Goal: Task Accomplishment & Management: Use online tool/utility

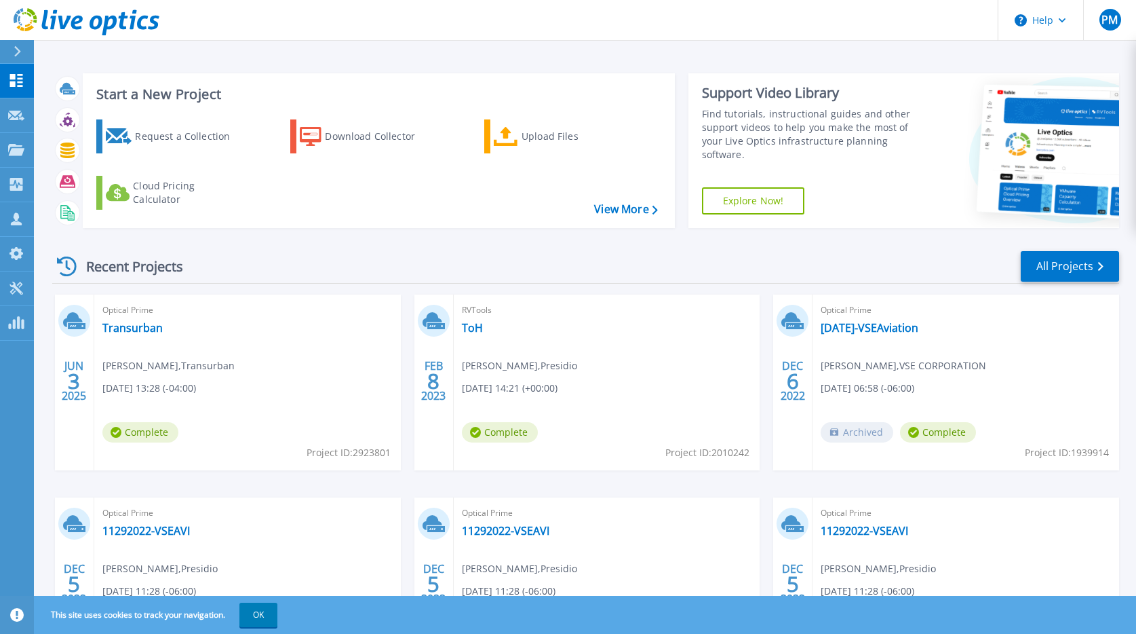
click at [414, 250] on div "Recent Projects All Projects" at bounding box center [585, 267] width 1067 height 34
click at [18, 119] on icon at bounding box center [16, 116] width 16 height 10
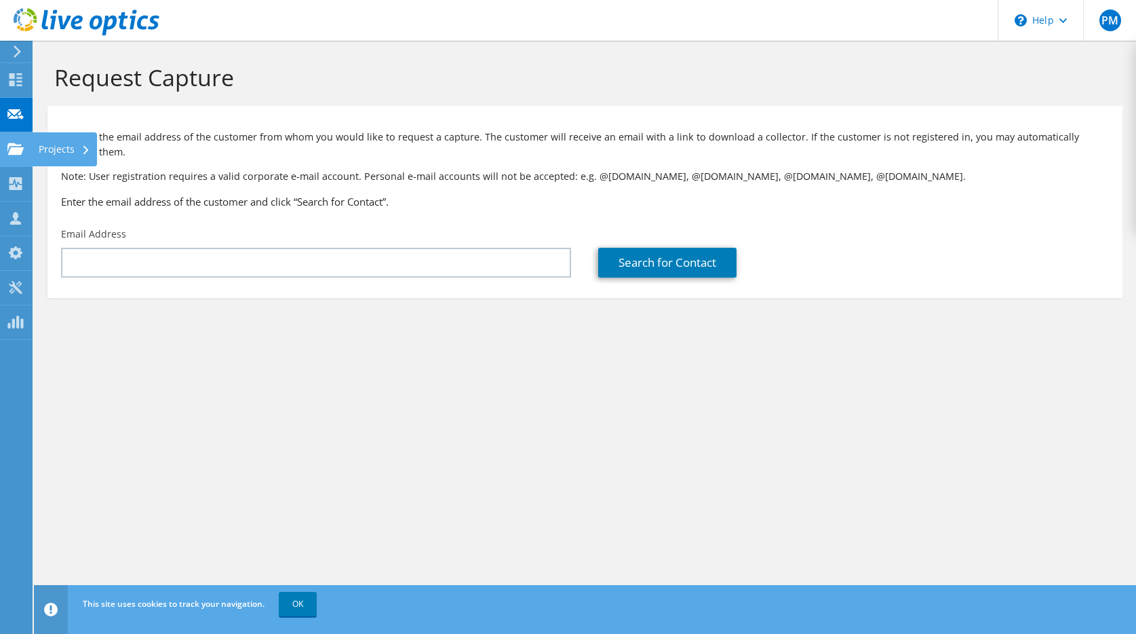
click at [14, 147] on icon at bounding box center [15, 148] width 16 height 13
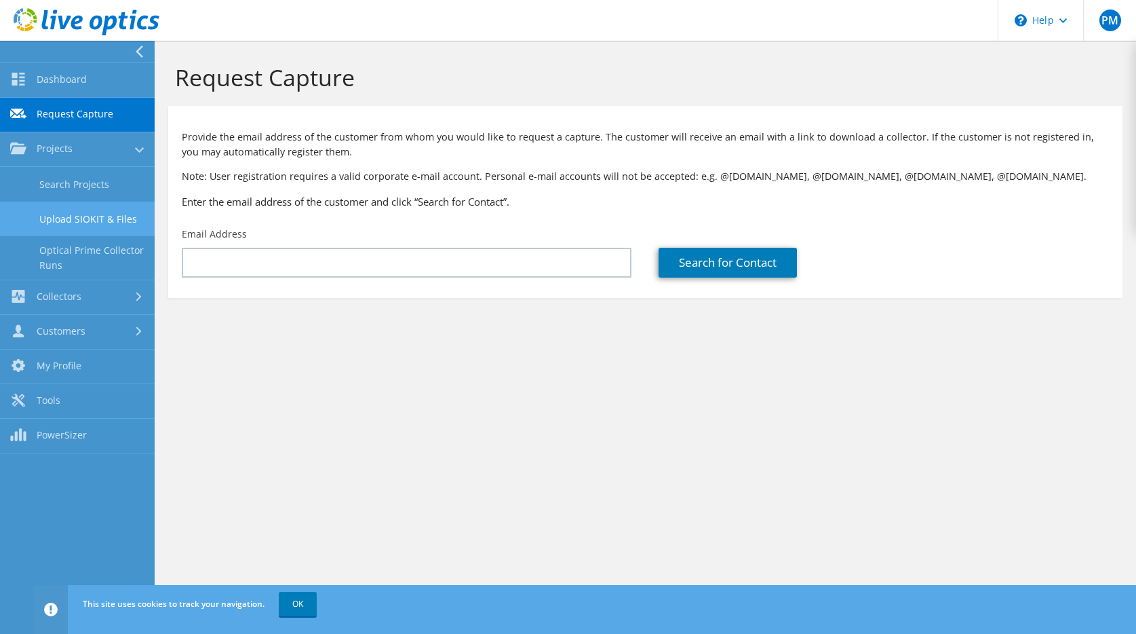
click at [83, 217] on link "Upload SIOKIT & Files" at bounding box center [77, 218] width 155 height 35
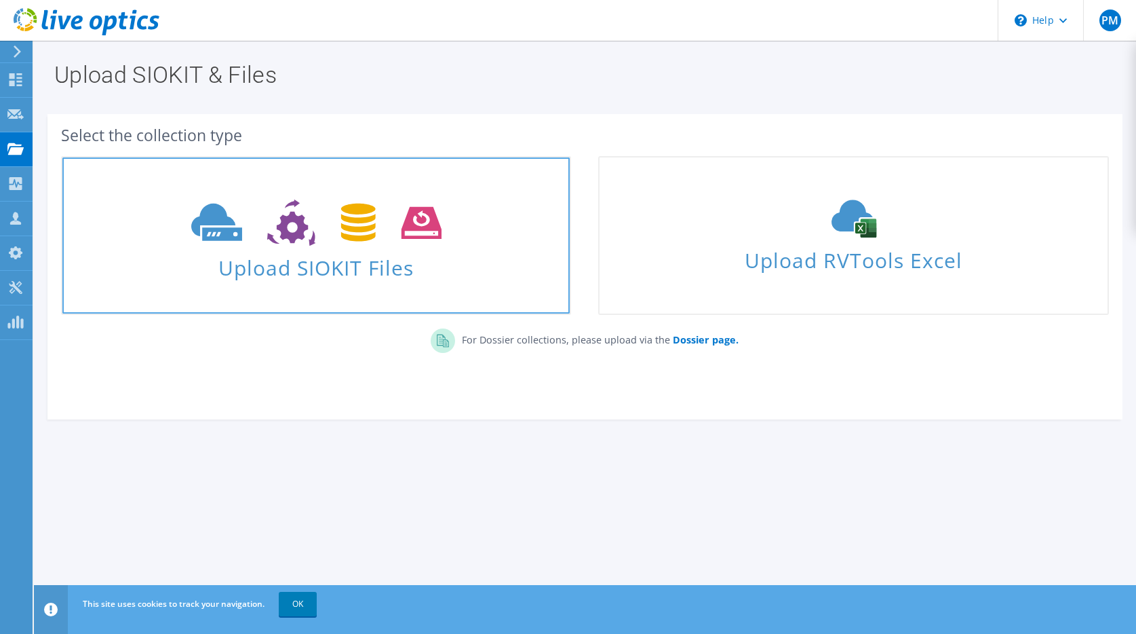
click at [274, 278] on span "Upload SIOKIT Files" at bounding box center [315, 263] width 507 height 29
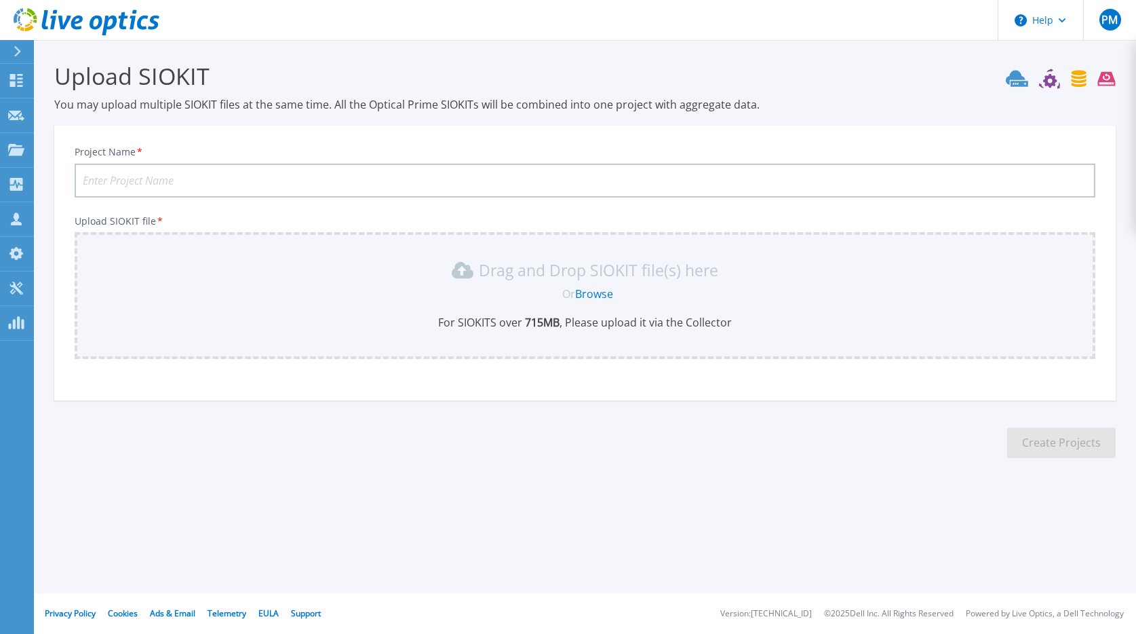
click at [588, 296] on link "Browse" at bounding box center [594, 293] width 38 height 15
click at [18, 211] on link "Customers Customers" at bounding box center [17, 219] width 34 height 35
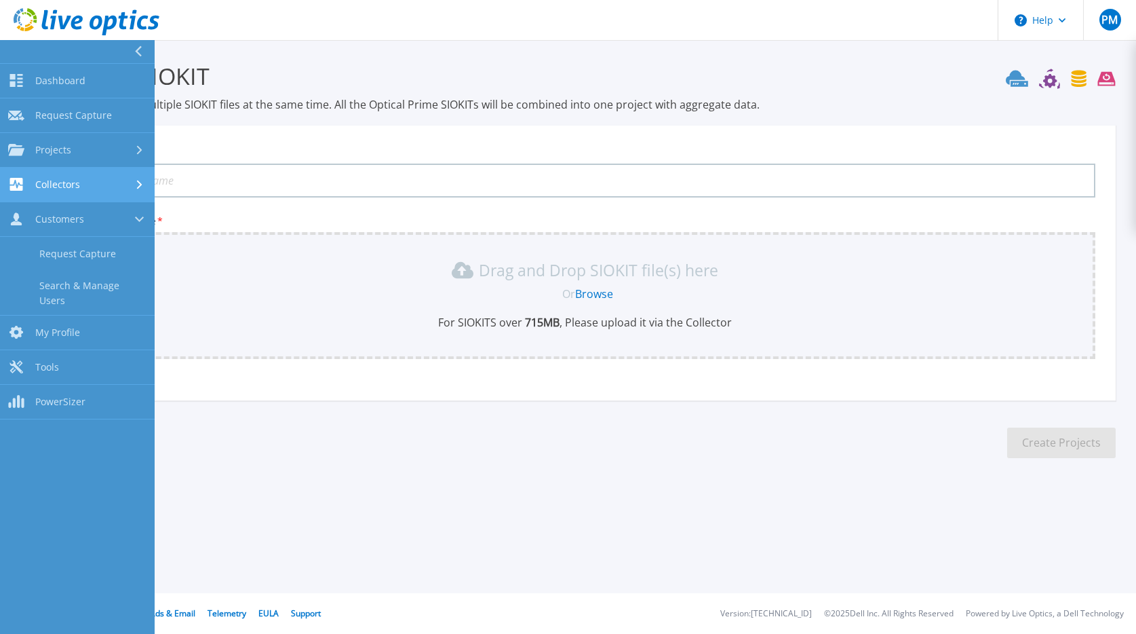
click at [31, 178] on div "Collectors" at bounding box center [44, 184] width 72 height 13
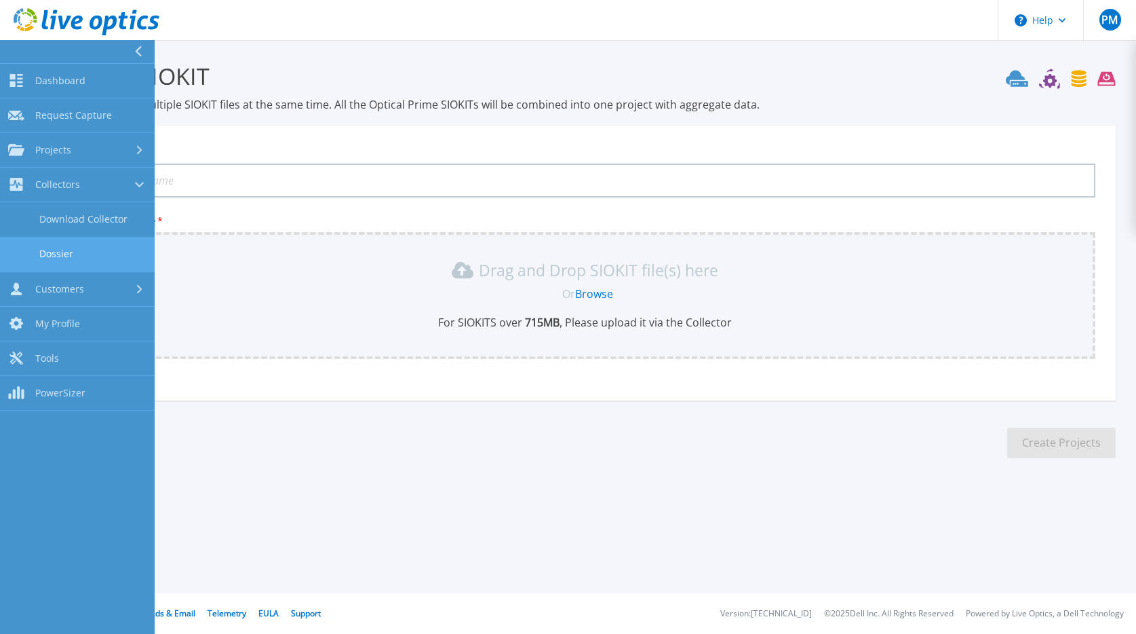
click at [45, 250] on link "Dossier" at bounding box center [77, 254] width 155 height 35
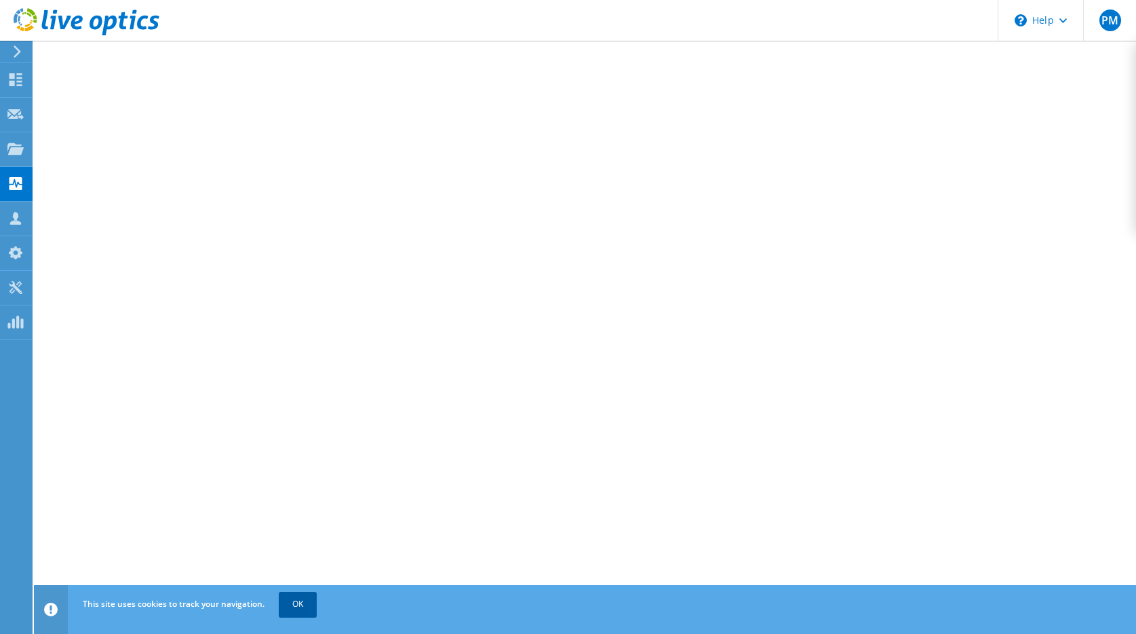
click at [300, 599] on link "OK" at bounding box center [298, 604] width 38 height 24
